Goal: Information Seeking & Learning: Check status

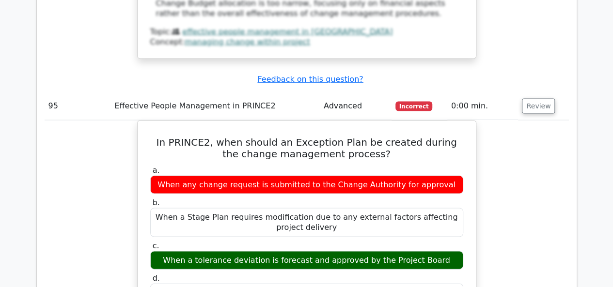
scroll to position [56004, 0]
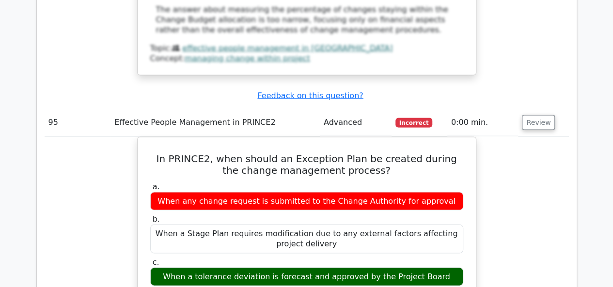
drag, startPoint x: 49, startPoint y: 87, endPoint x: 344, endPoint y: 228, distance: 326.9
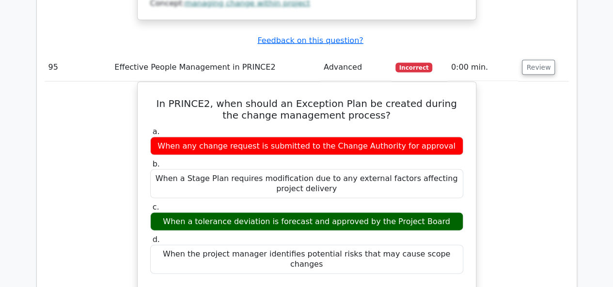
scroll to position [56252, 0]
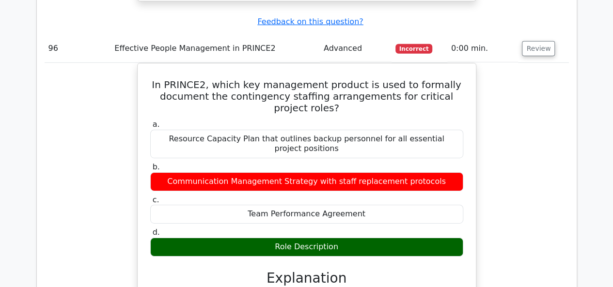
scroll to position [56737, 0]
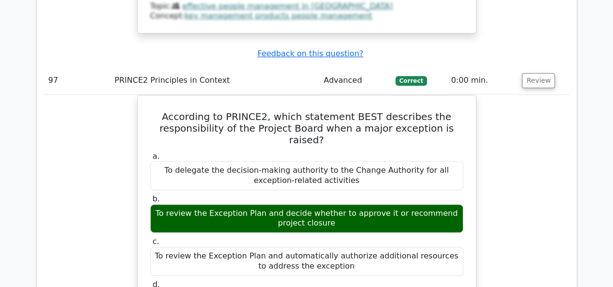
scroll to position [57318, 0]
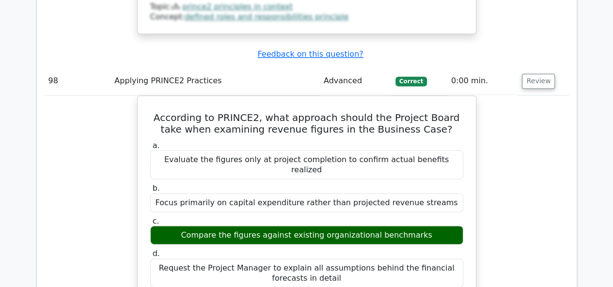
scroll to position [57802, 0]
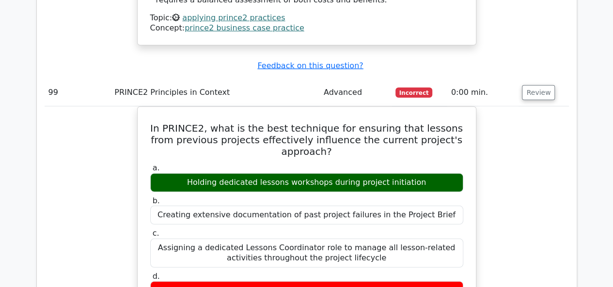
scroll to position [58335, 0]
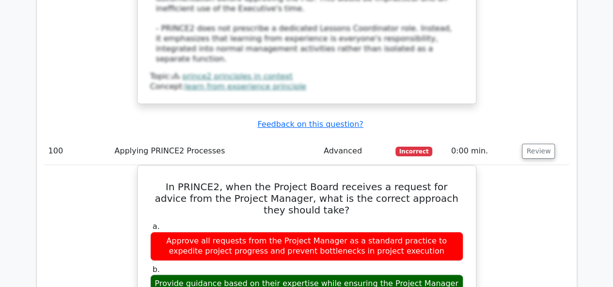
scroll to position [58868, 0]
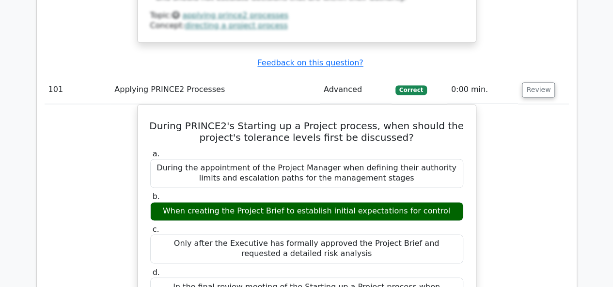
scroll to position [59594, 0]
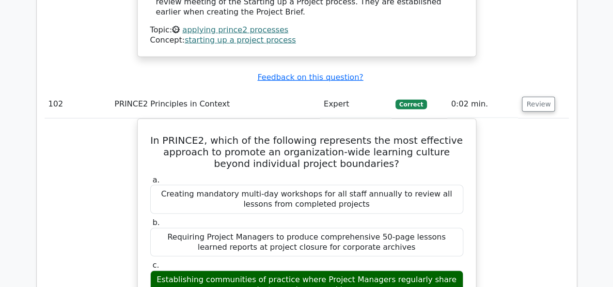
scroll to position [60030, 0]
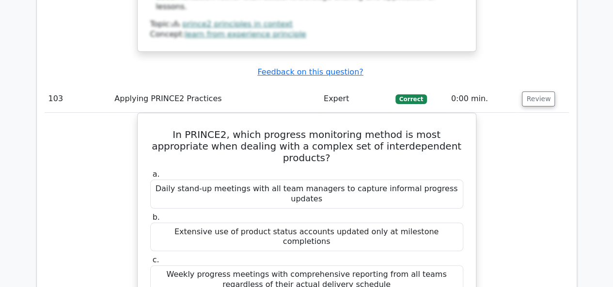
scroll to position [60660, 0]
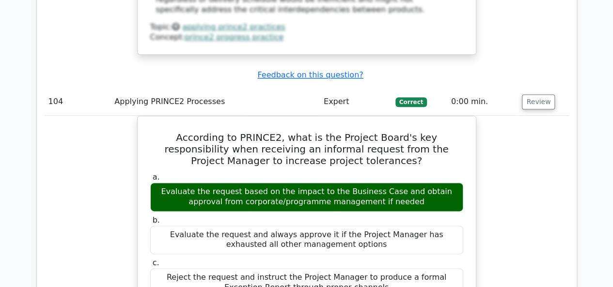
scroll to position [61193, 0]
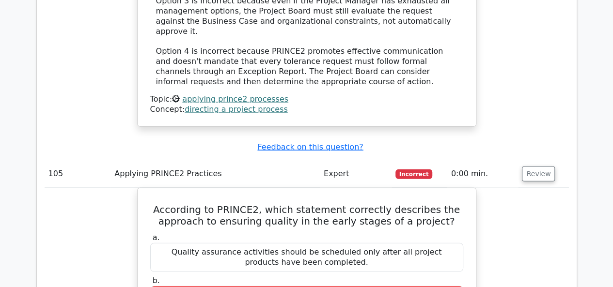
scroll to position [61726, 0]
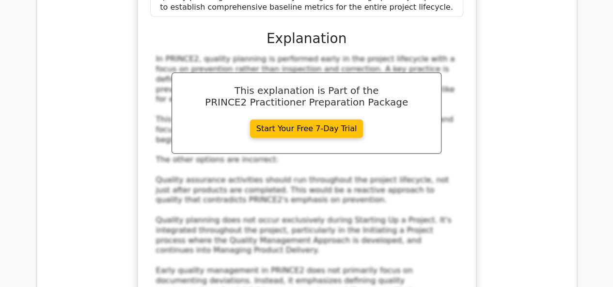
scroll to position [62258, 0]
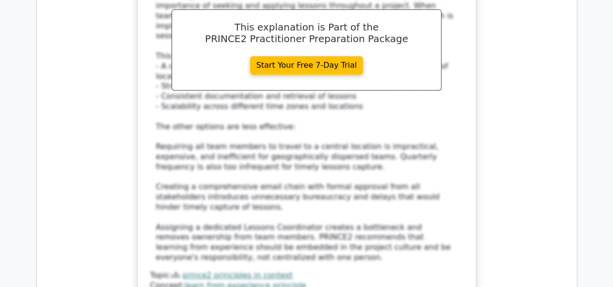
scroll to position [62937, 0]
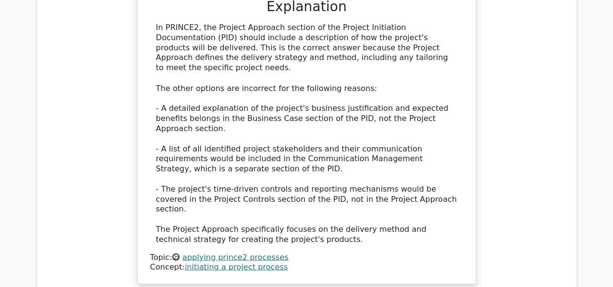
scroll to position [63421, 0]
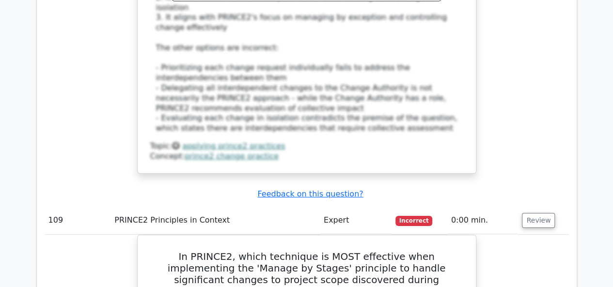
scroll to position [64099, 0]
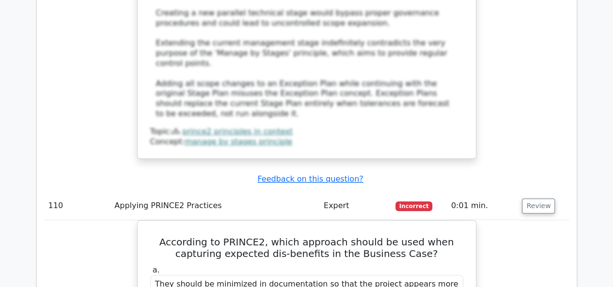
scroll to position [64535, 0]
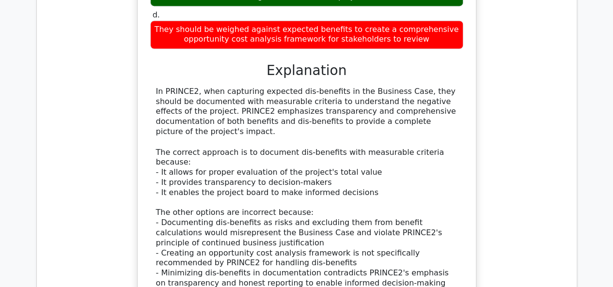
scroll to position [65165, 0]
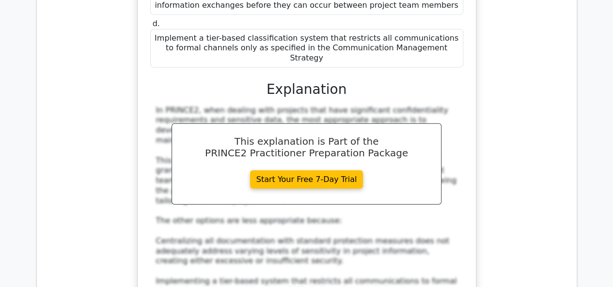
scroll to position [65649, 0]
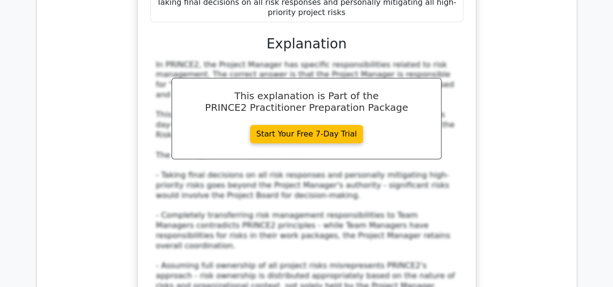
scroll to position [66327, 0]
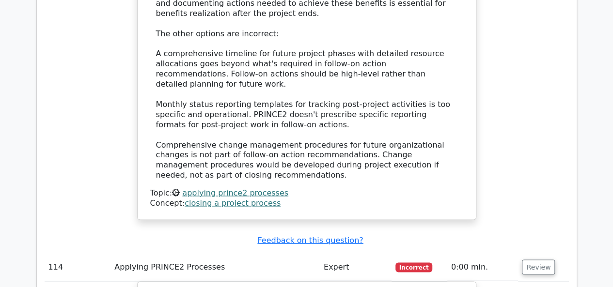
scroll to position [66957, 0]
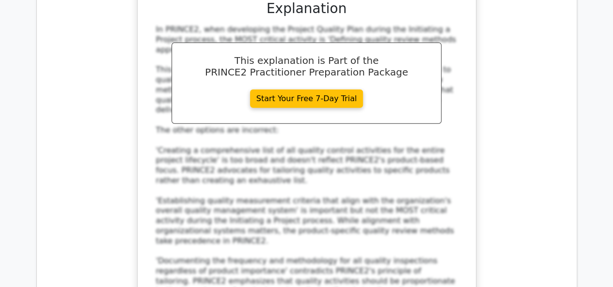
scroll to position [67490, 0]
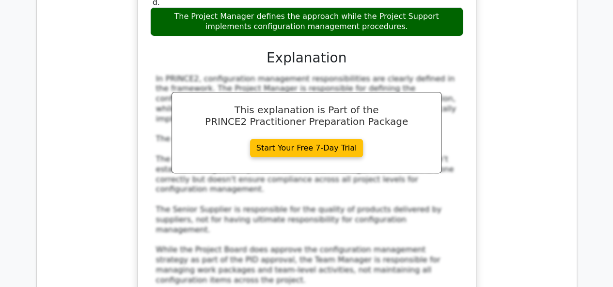
scroll to position [68022, 0]
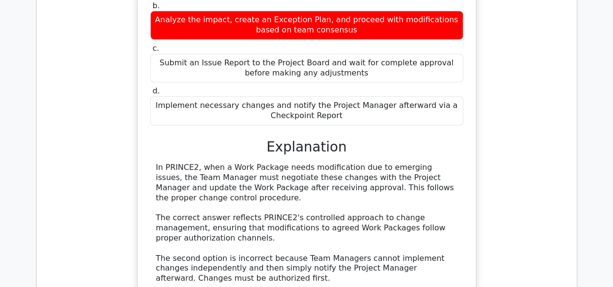
scroll to position [68555, 0]
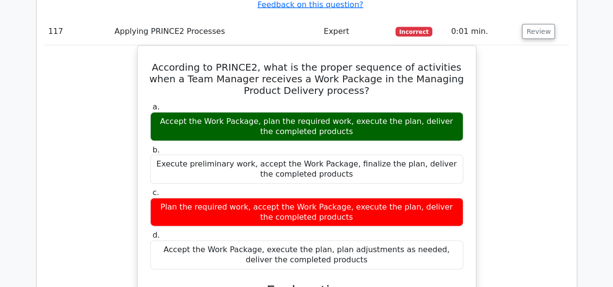
scroll to position [68991, 0]
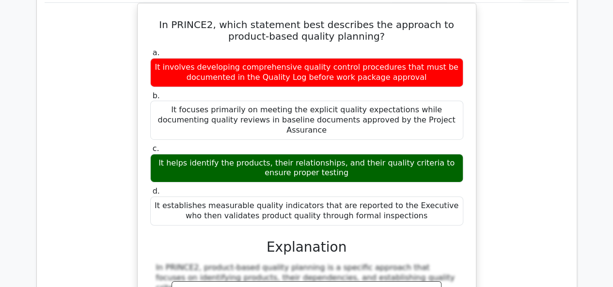
scroll to position [69669, 0]
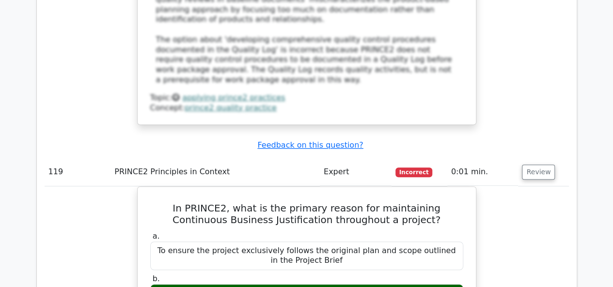
scroll to position [70154, 0]
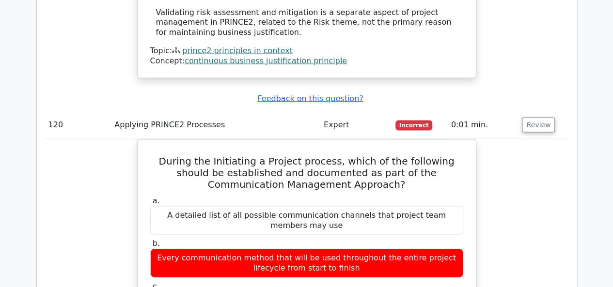
scroll to position [70735, 0]
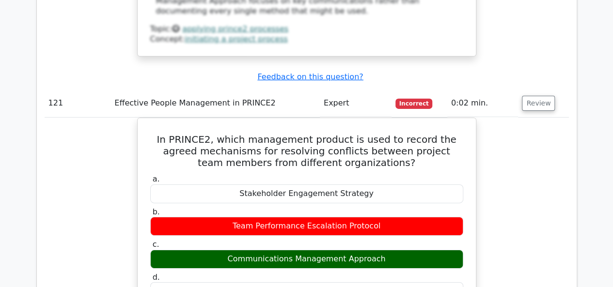
scroll to position [71219, 0]
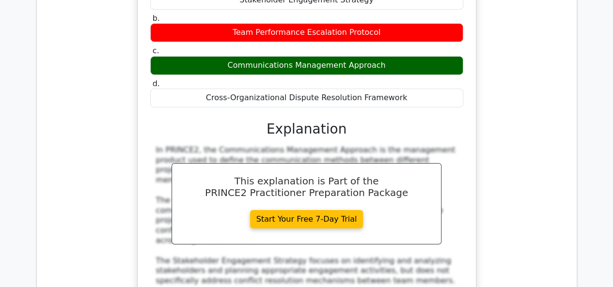
scroll to position [71655, 0]
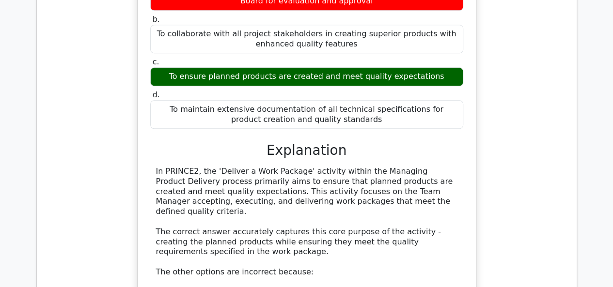
scroll to position [72237, 0]
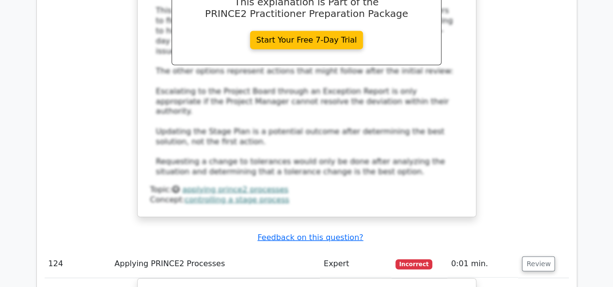
scroll to position [72818, 0]
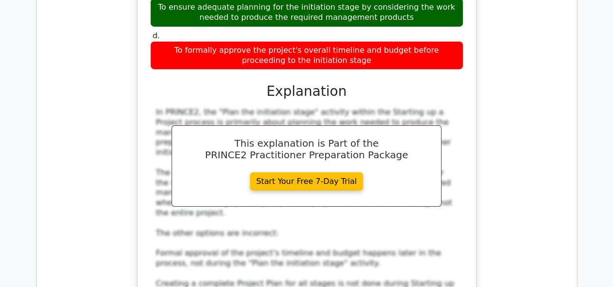
scroll to position [73302, 0]
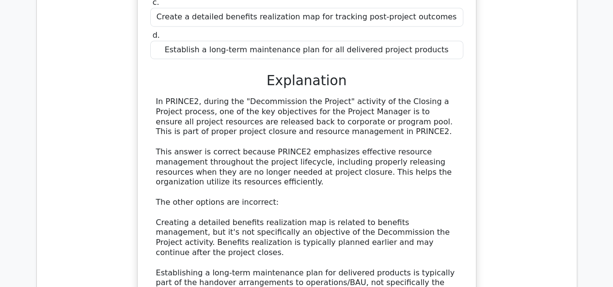
scroll to position [73883, 0]
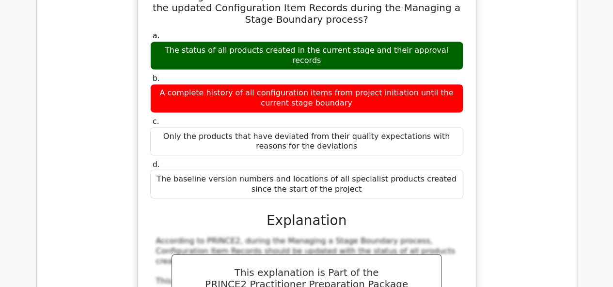
scroll to position [74416, 0]
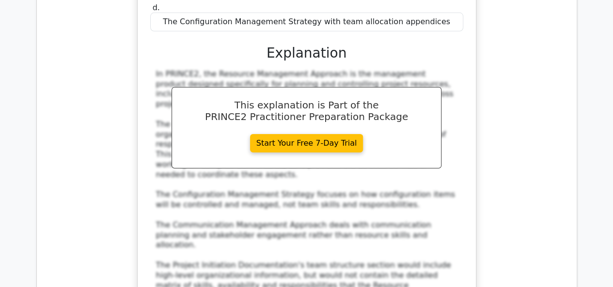
scroll to position [74998, 0]
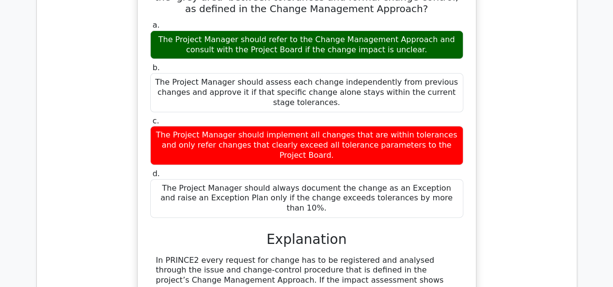
scroll to position [75627, 0]
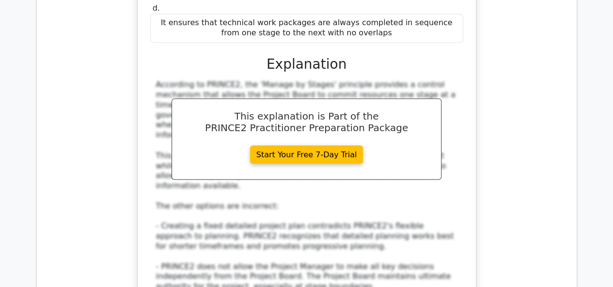
scroll to position [76160, 0]
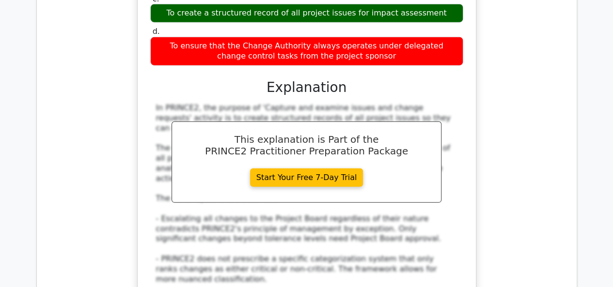
scroll to position [76790, 0]
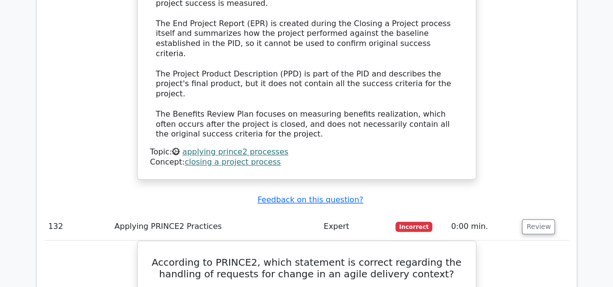
scroll to position [77371, 0]
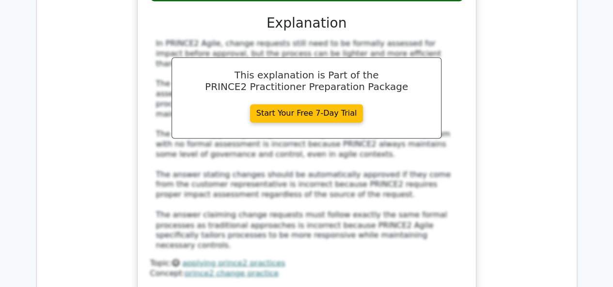
scroll to position [77952, 0]
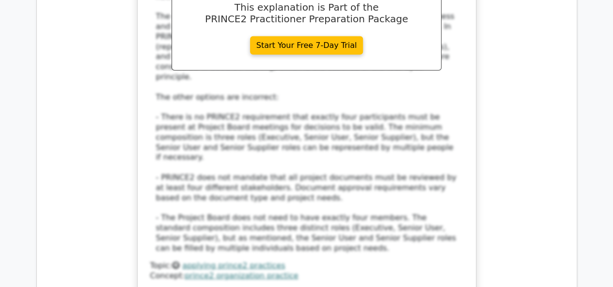
scroll to position [78485, 0]
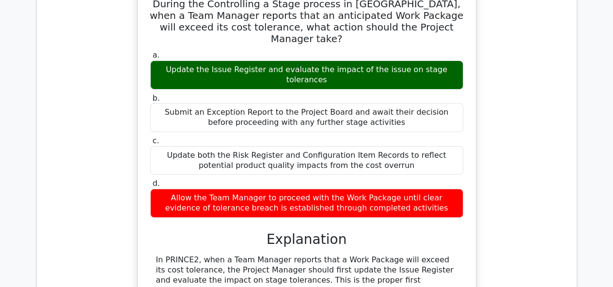
scroll to position [78921, 0]
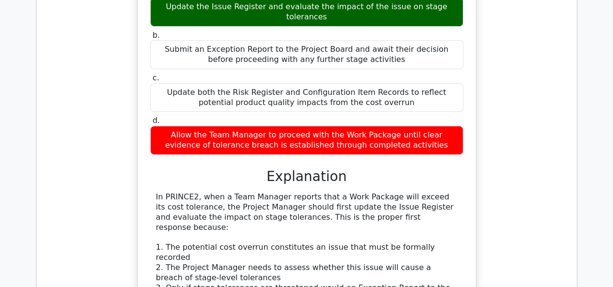
drag, startPoint x: 539, startPoint y: 174, endPoint x: 538, endPoint y: 167, distance: 6.9
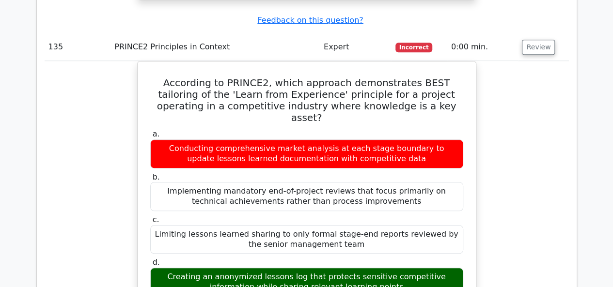
scroll to position [79551, 0]
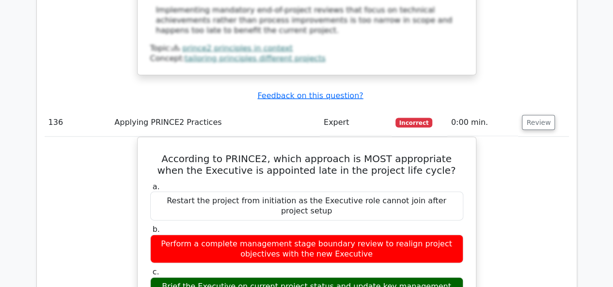
scroll to position [80083, 0]
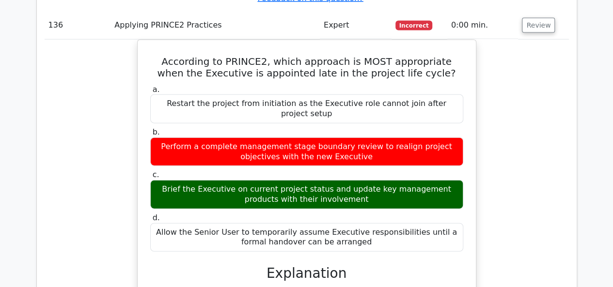
drag, startPoint x: 536, startPoint y: 205, endPoint x: 532, endPoint y: 176, distance: 28.8
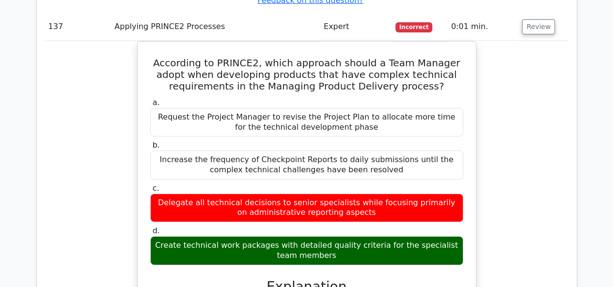
scroll to position [80810, 0]
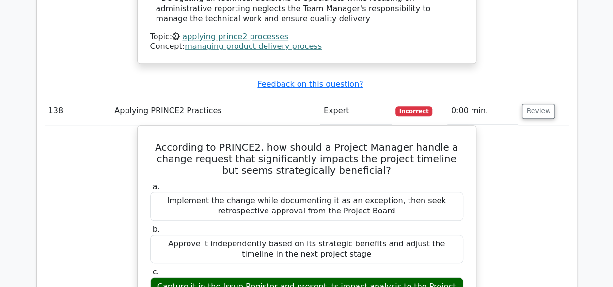
scroll to position [81246, 0]
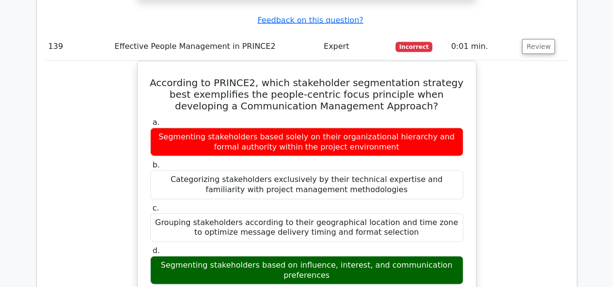
scroll to position [81924, 0]
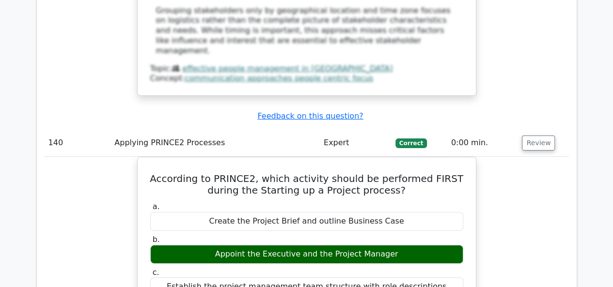
scroll to position [82457, 0]
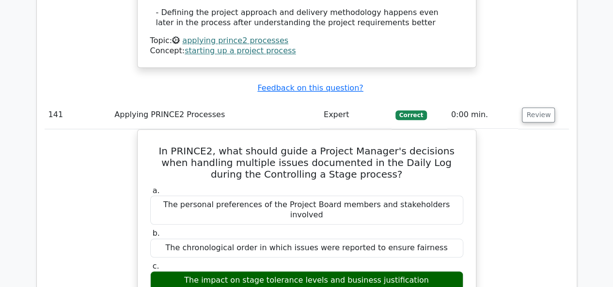
scroll to position [82990, 0]
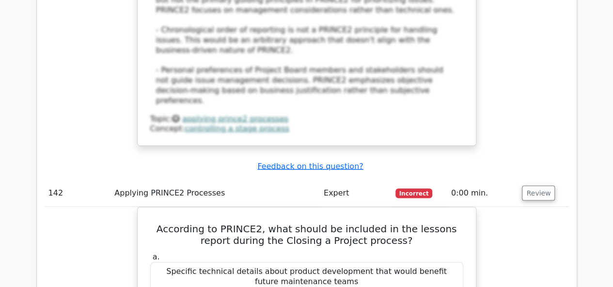
scroll to position [83523, 0]
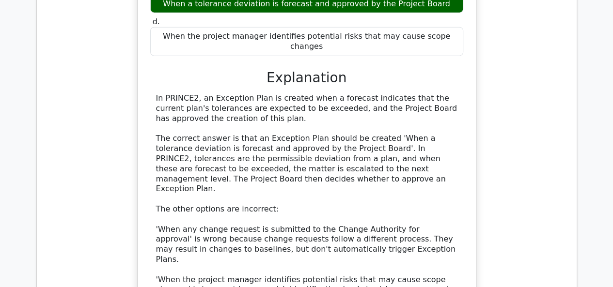
scroll to position [56184, 0]
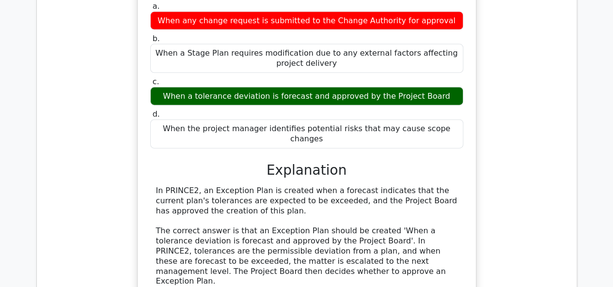
drag, startPoint x: 50, startPoint y: 143, endPoint x: 96, endPoint y: 142, distance: 46.0
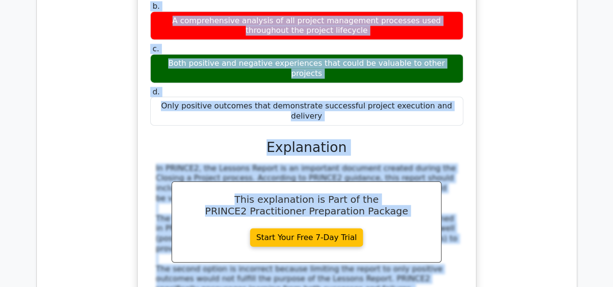
scroll to position [83785, 0]
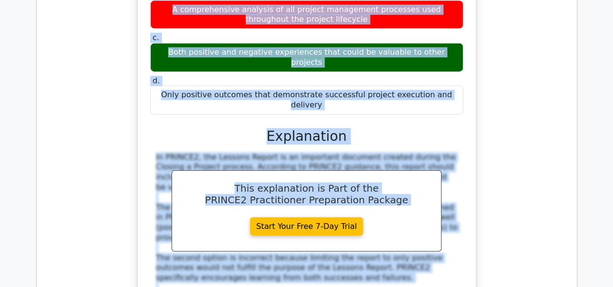
drag, startPoint x: 48, startPoint y: 140, endPoint x: 471, endPoint y: 282, distance: 445.9
copy tbody "101 Applying PRINCE2 Processes Advanced Correct 0:00 min. Review During PRINCE2…"
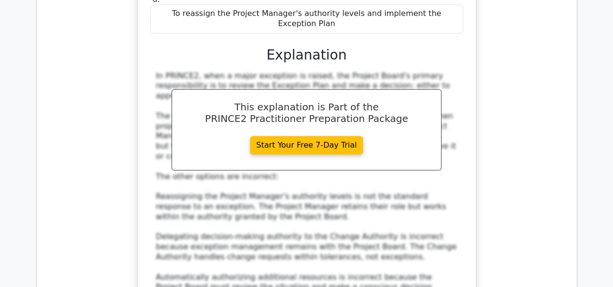
scroll to position [57470, 0]
